Goal: Entertainment & Leisure: Consume media (video, audio)

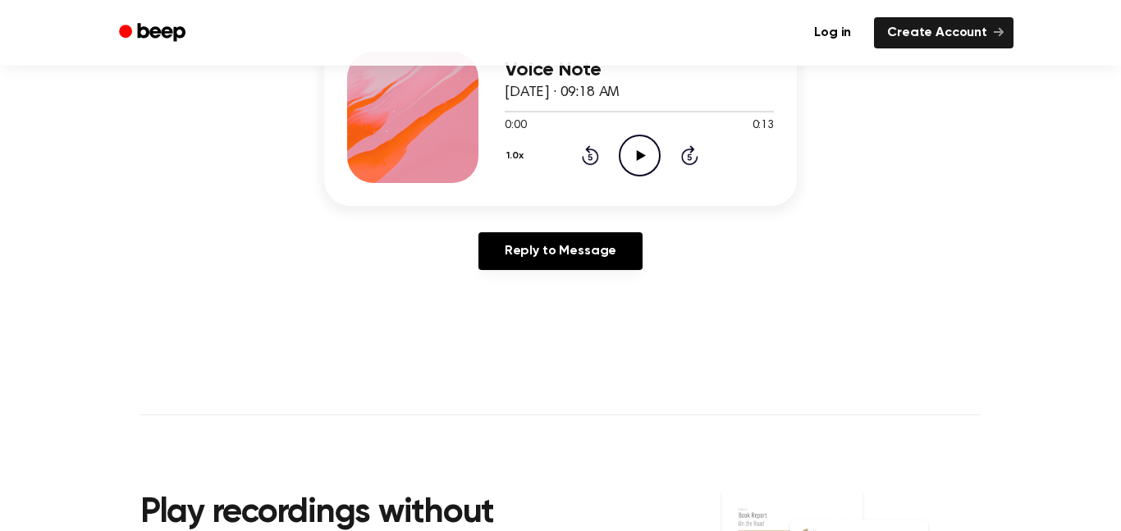
scroll to position [225, 0]
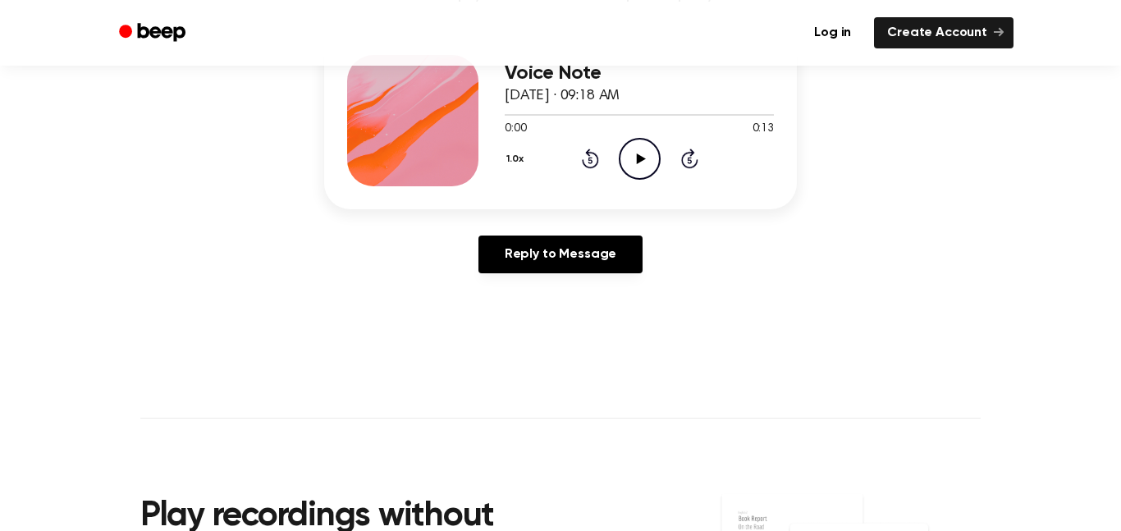
click at [641, 167] on icon "Play Audio" at bounding box center [640, 159] width 42 height 42
click at [641, 167] on icon "Pause Audio" at bounding box center [640, 159] width 42 height 42
click at [641, 167] on icon "Play Audio" at bounding box center [640, 159] width 42 height 42
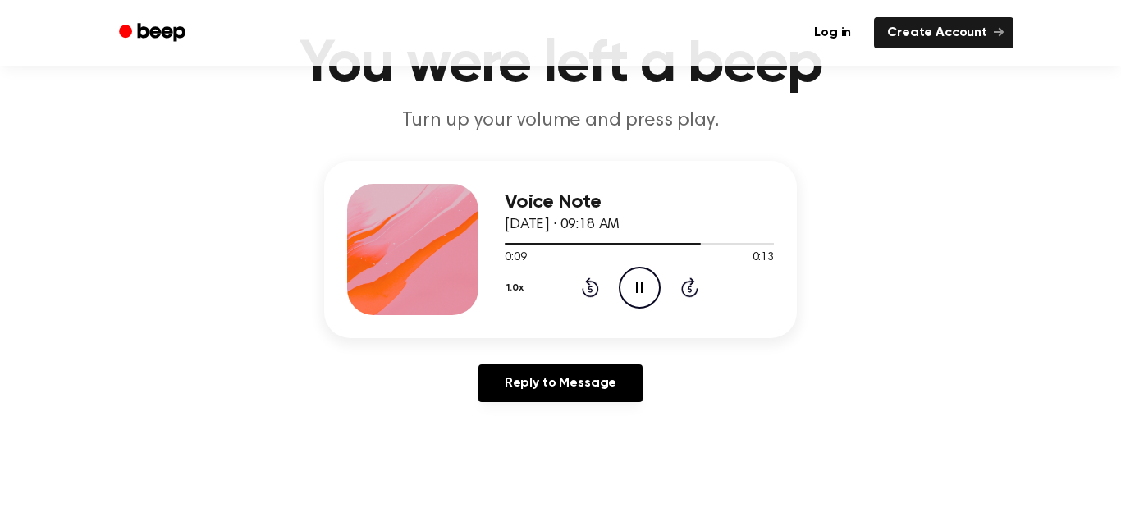
scroll to position [97, 0]
click at [633, 293] on icon "Play Audio" at bounding box center [640, 287] width 42 height 42
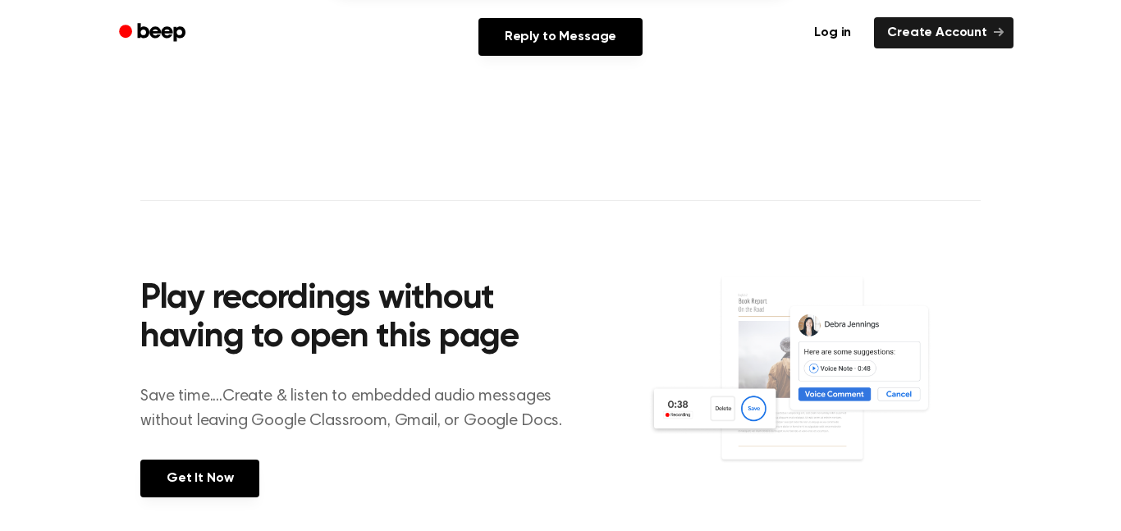
scroll to position [0, 0]
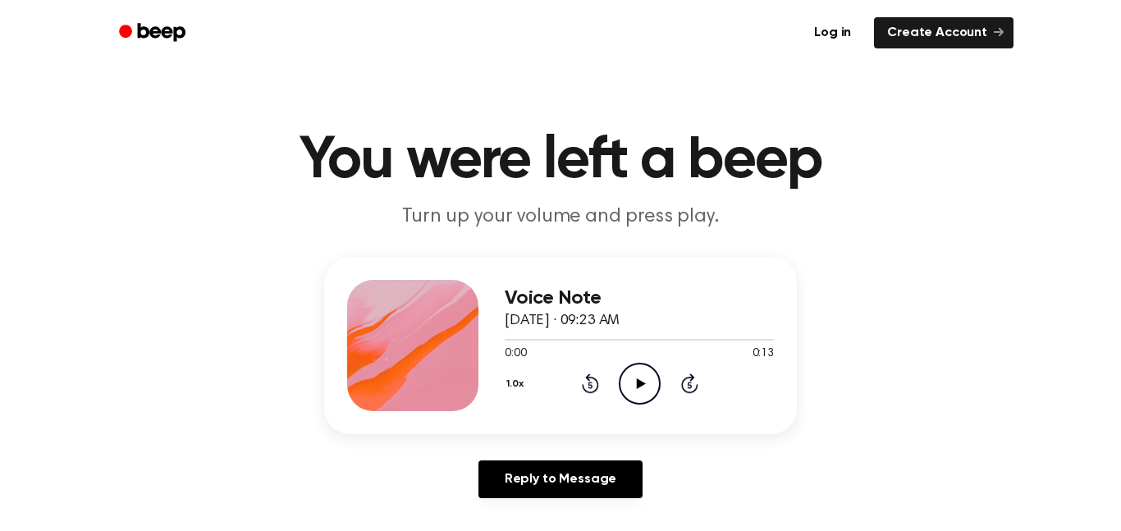
click at [640, 379] on icon "Play Audio" at bounding box center [640, 384] width 42 height 42
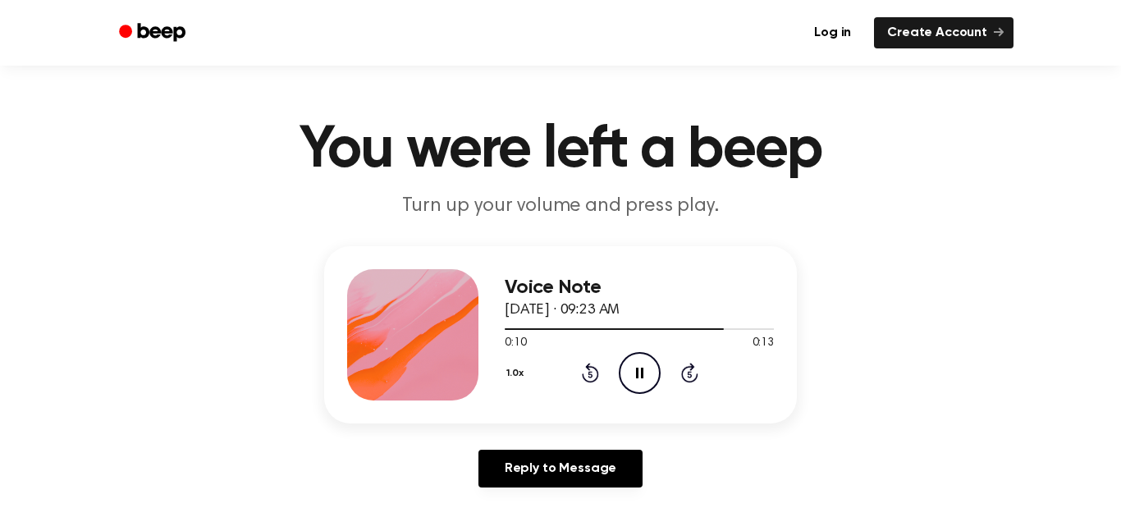
scroll to position [10, 0]
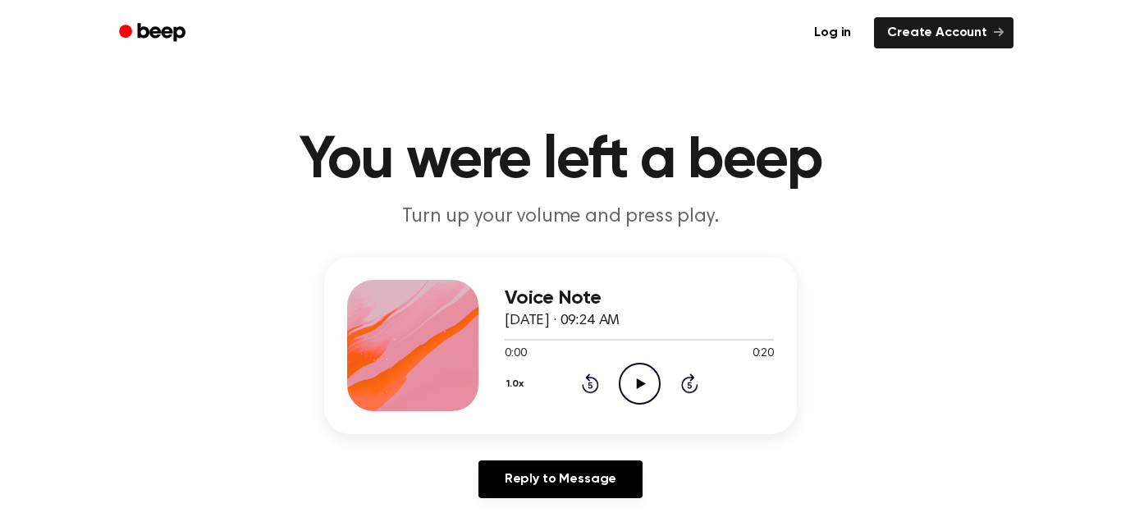
click at [641, 391] on icon "Play Audio" at bounding box center [640, 384] width 42 height 42
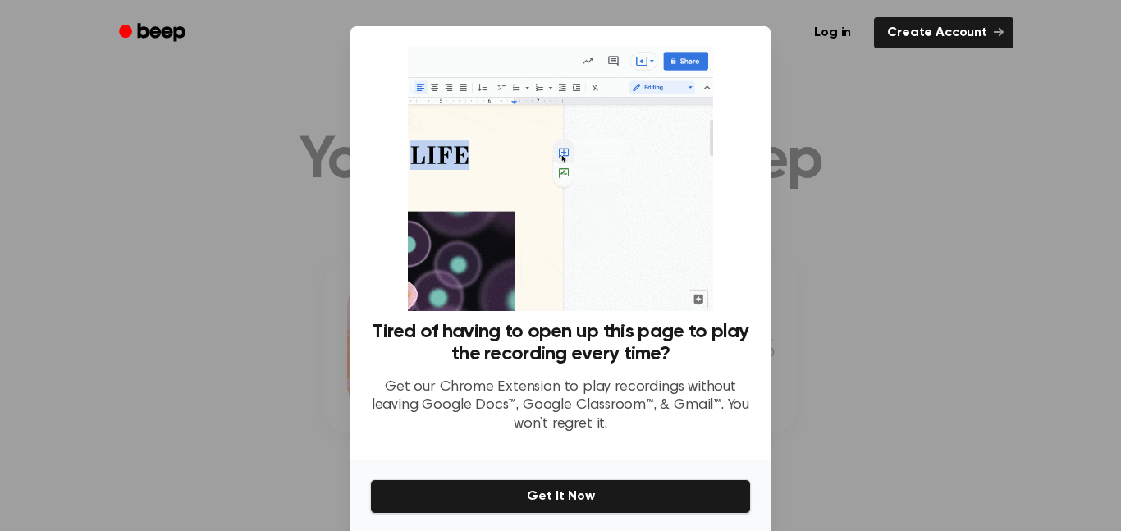
click at [836, 421] on div at bounding box center [560, 265] width 1121 height 531
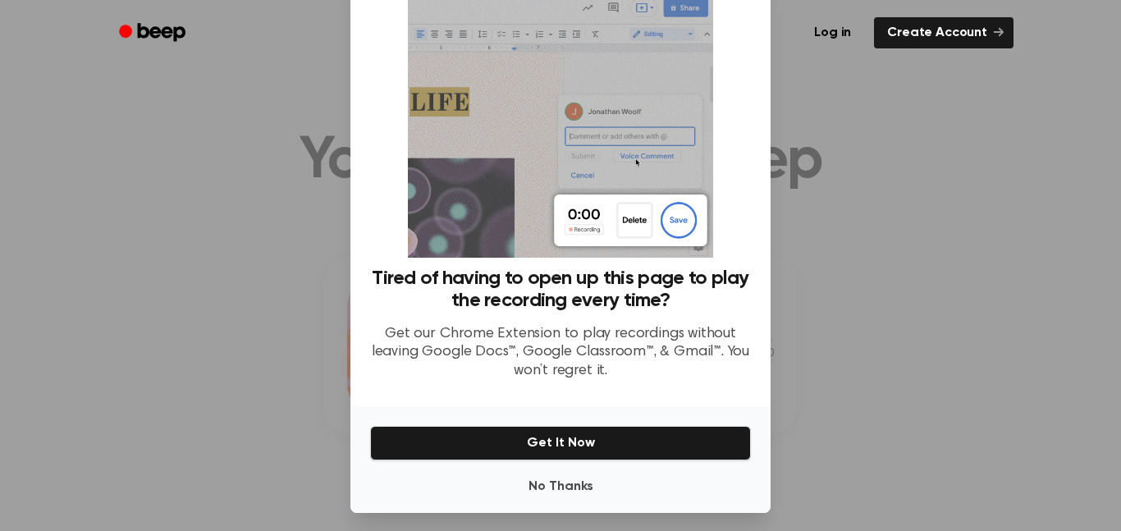
scroll to position [62, 0]
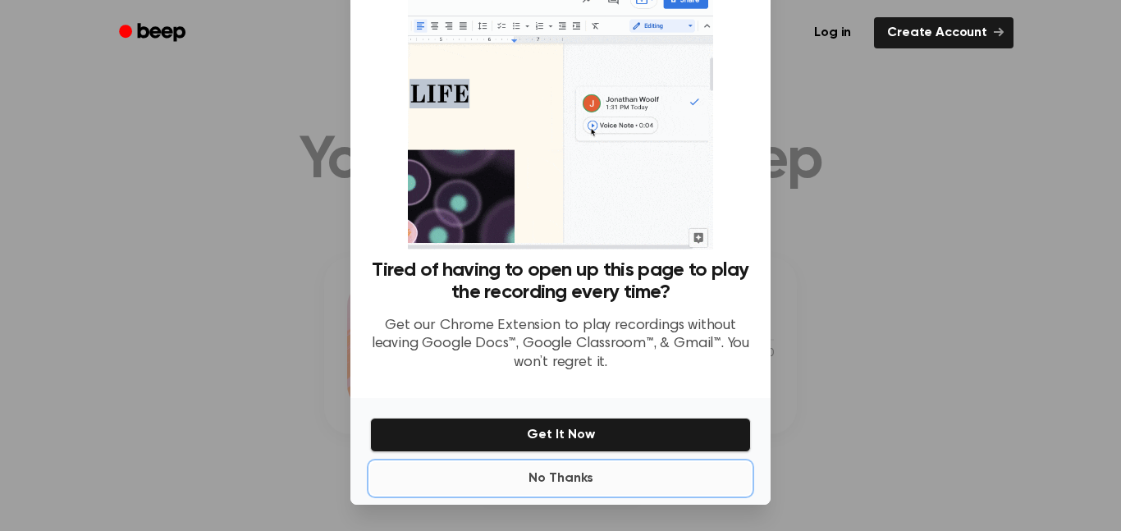
click at [515, 464] on button "No Thanks" at bounding box center [560, 478] width 381 height 33
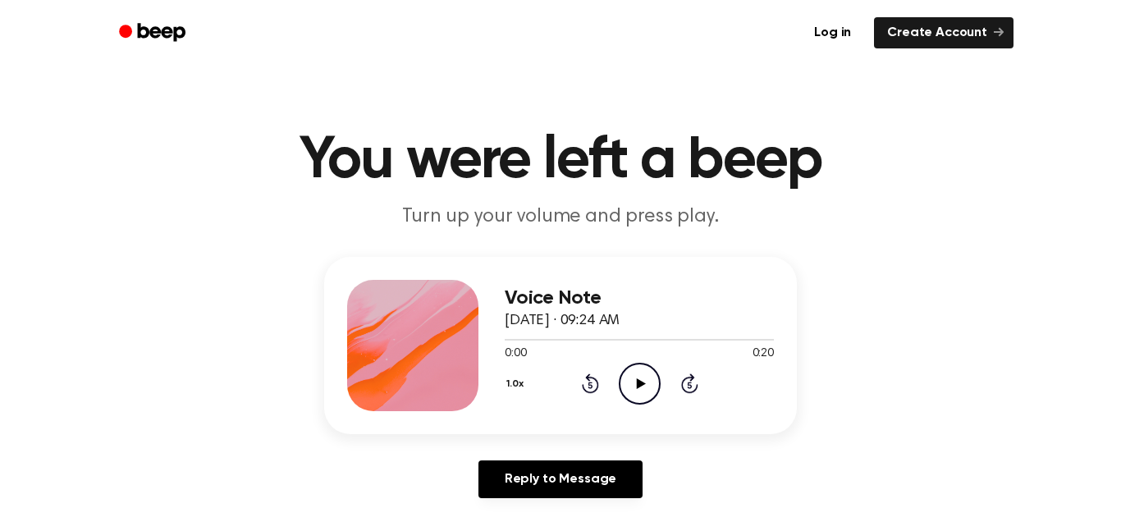
click at [647, 380] on icon "Play Audio" at bounding box center [640, 384] width 42 height 42
click at [631, 384] on icon "Play Audio" at bounding box center [640, 384] width 42 height 42
click at [623, 377] on icon "Play Audio" at bounding box center [640, 384] width 42 height 42
click at [647, 382] on icon "Play Audio" at bounding box center [640, 384] width 42 height 42
click at [622, 371] on circle at bounding box center [639, 383] width 40 height 40
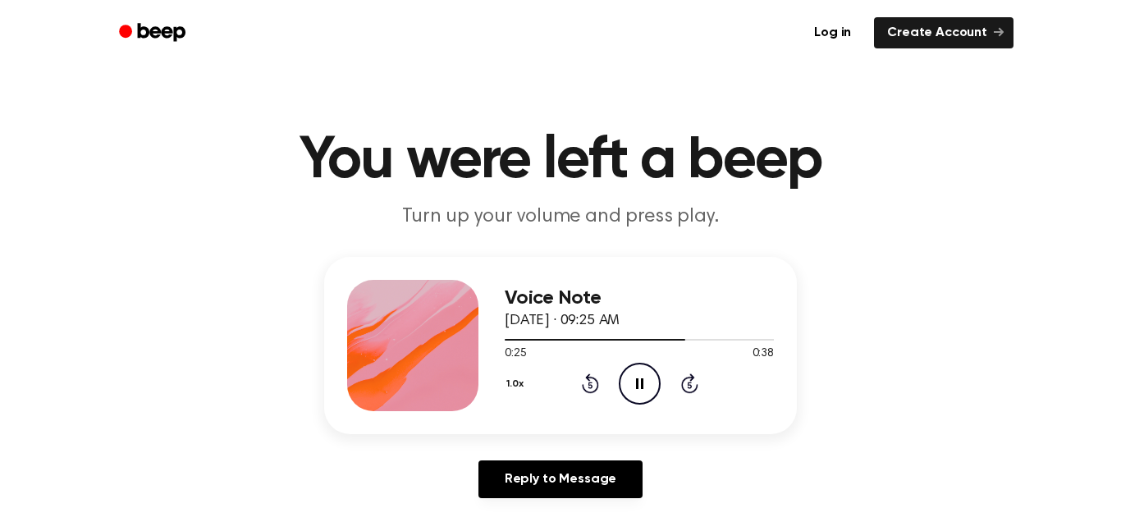
click at [650, 413] on div "Voice Note September 4, 2025 · 09:25 AM 0:25 0:38 Your browser does not support…" at bounding box center [560, 345] width 473 height 177
click at [648, 393] on icon "Pause Audio" at bounding box center [640, 384] width 42 height 42
click at [635, 392] on icon "Play Audio" at bounding box center [640, 384] width 42 height 42
click at [625, 374] on icon "Play Audio" at bounding box center [640, 384] width 42 height 42
